Goal: Information Seeking & Learning: Learn about a topic

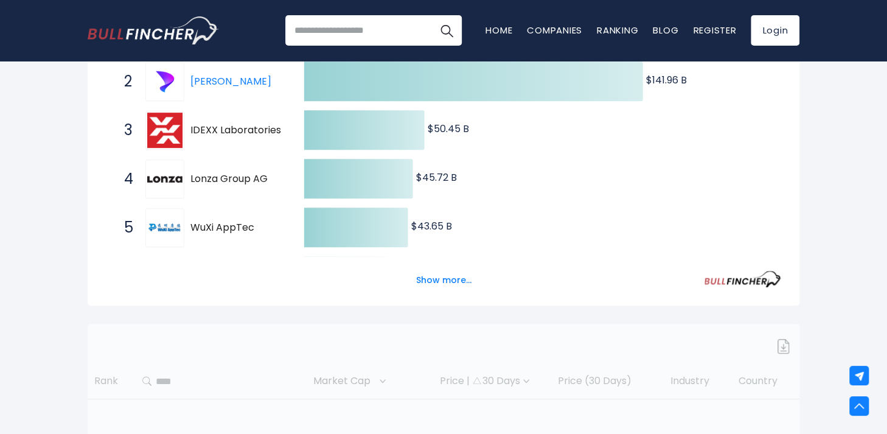
scroll to position [308, 0]
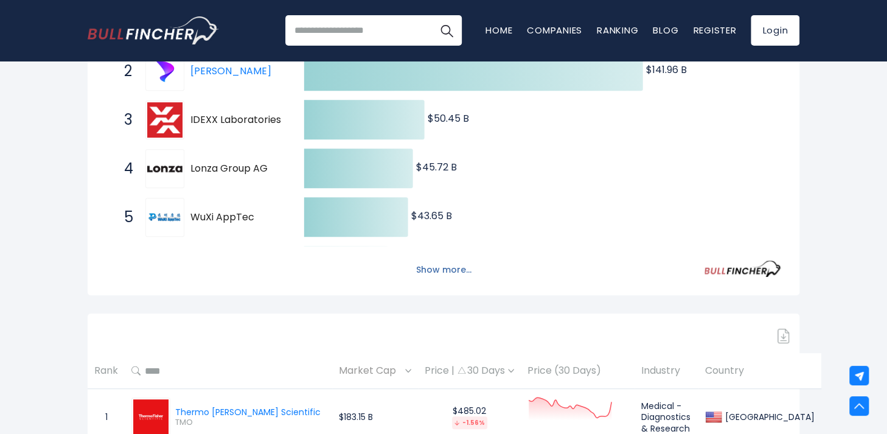
click at [430, 264] on button "Show more..." at bounding box center [444, 270] width 70 height 20
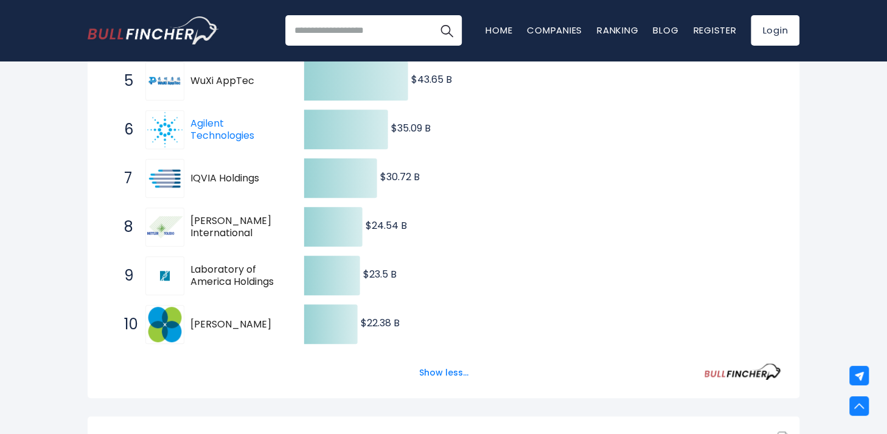
scroll to position [445, 0]
click at [431, 374] on button "Show less..." at bounding box center [444, 372] width 64 height 20
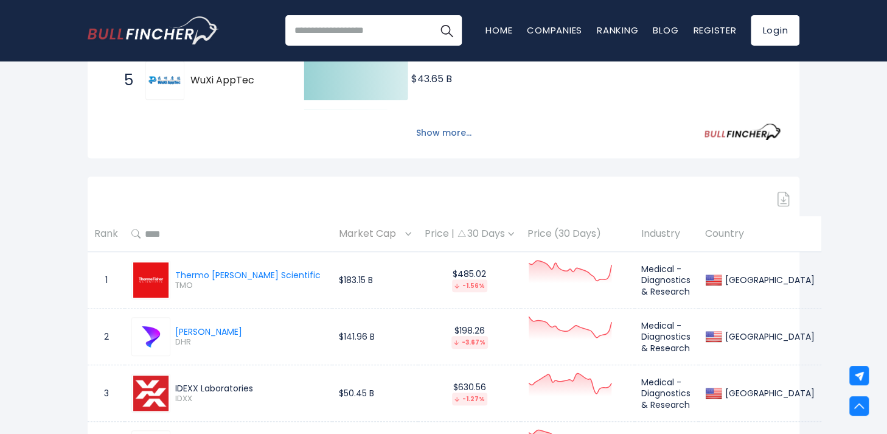
click at [468, 134] on button "Show more..." at bounding box center [444, 133] width 70 height 20
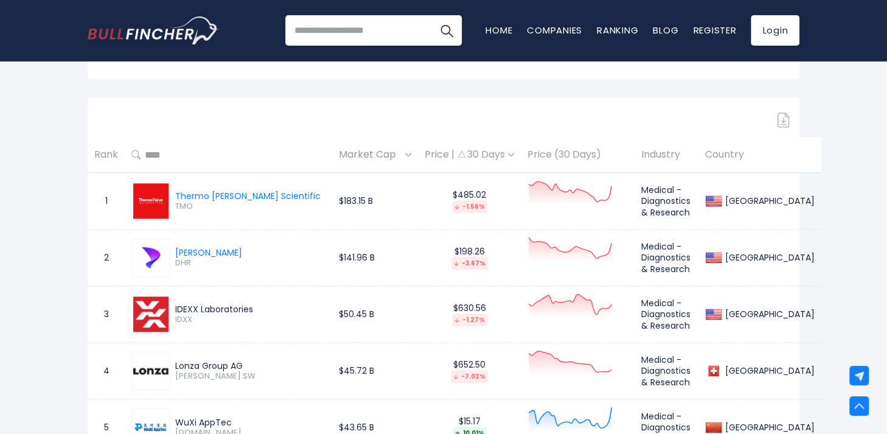
scroll to position [758, 0]
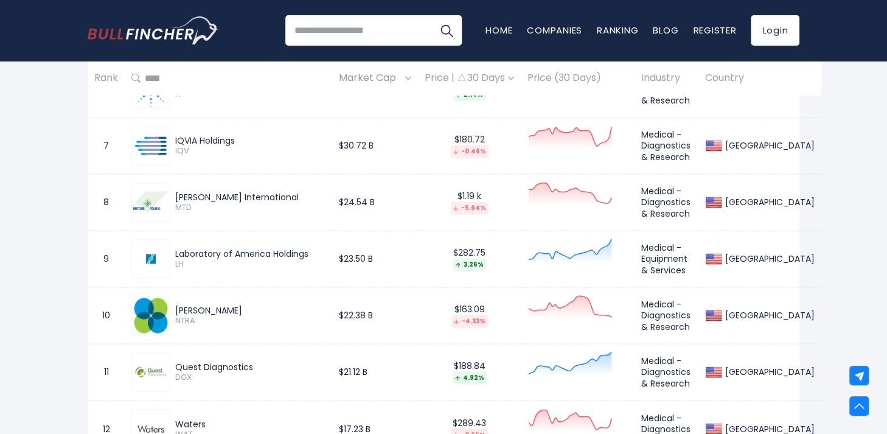
scroll to position [1115, 0]
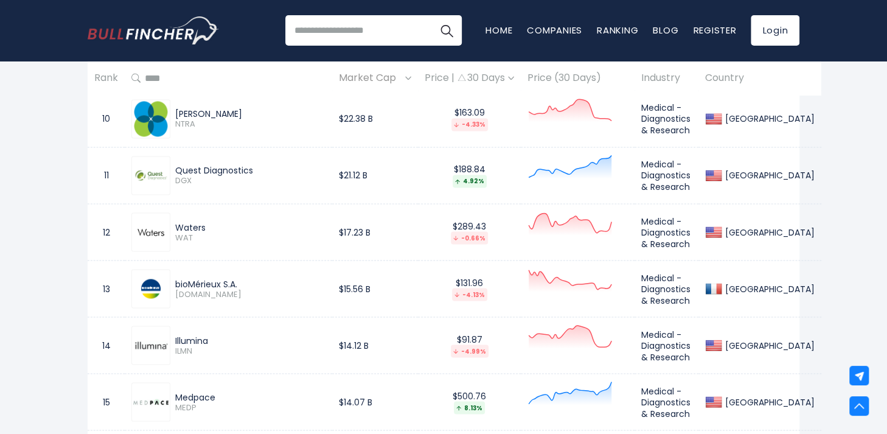
click at [432, 280] on div "$131.96 -4.13%" at bounding box center [469, 289] width 89 height 24
click at [639, 275] on td "Medical - Diagnostics & Research" at bounding box center [666, 288] width 64 height 57
click at [647, 281] on td "Medical - Diagnostics & Research" at bounding box center [666, 288] width 64 height 57
click at [668, 276] on td "Medical - Diagnostics & Research" at bounding box center [666, 288] width 64 height 57
click at [221, 281] on div "bioMérieux S.A." at bounding box center [250, 283] width 150 height 11
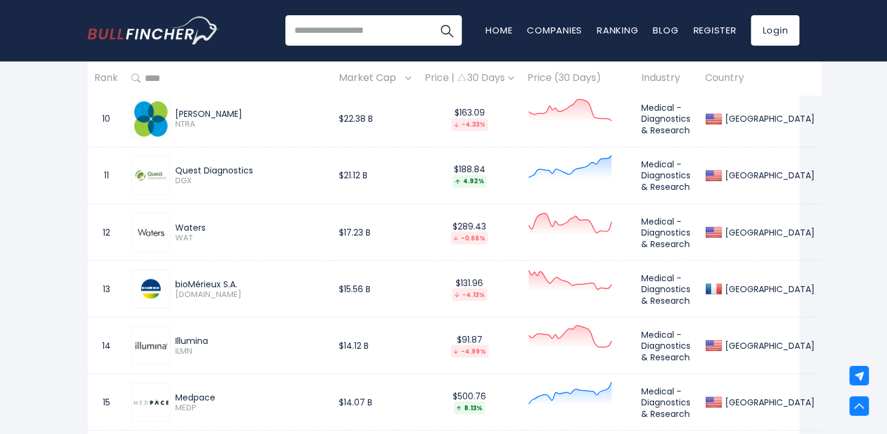
drag, startPoint x: 220, startPoint y: 281, endPoint x: 204, endPoint y: 280, distance: 15.2
click at [205, 280] on div "bioMérieux S.A." at bounding box center [250, 283] width 150 height 11
click at [187, 282] on div "bioMérieux S.A." at bounding box center [250, 283] width 150 height 11
click at [250, 279] on div "bioMérieux S.A." at bounding box center [250, 283] width 150 height 11
drag, startPoint x: 344, startPoint y: 286, endPoint x: 357, endPoint y: 285, distance: 13.4
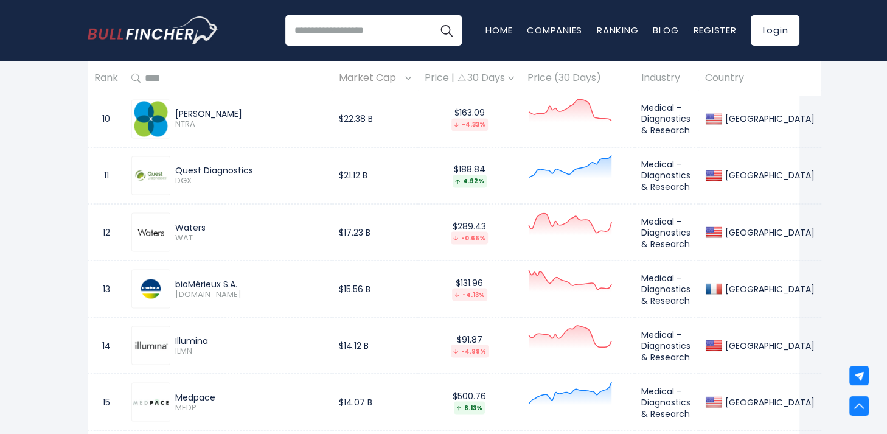
click at [351, 286] on td "$15.56 B" at bounding box center [375, 288] width 86 height 57
drag, startPoint x: 383, startPoint y: 284, endPoint x: 447, endPoint y: 283, distance: 63.9
click at [399, 285] on tr "13 bioMérieux S.A. BIM.PA $15.56 B $131.96 -4.13% Medical - Diagnostics & Resea…" at bounding box center [454, 288] width 733 height 57
click at [448, 283] on div "$131.96 -4.13%" at bounding box center [469, 289] width 89 height 24
click at [430, 283] on div "$131.96 -4.13%" at bounding box center [469, 289] width 89 height 24
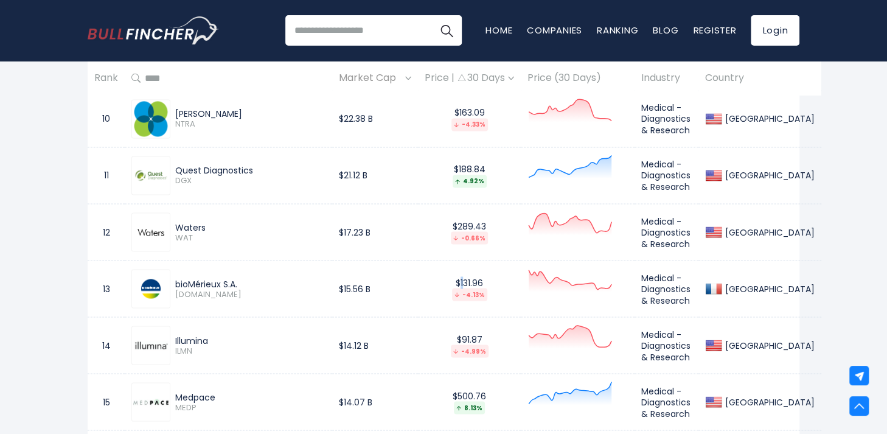
click at [428, 282] on div "$131.96 -4.13%" at bounding box center [469, 289] width 89 height 24
drag, startPoint x: 428, startPoint y: 282, endPoint x: 569, endPoint y: 277, distance: 141.2
click at [567, 277] on tr "13 bioMérieux S.A. BIM.PA $15.56 B $131.96 -4.13% Medical - Diagnostics & Resea…" at bounding box center [454, 288] width 733 height 57
drag, startPoint x: 569, startPoint y: 277, endPoint x: 576, endPoint y: 275, distance: 7.5
click at [576, 275] on icon at bounding box center [569, 279] width 85 height 24
